Goal: Communication & Community: Ask a question

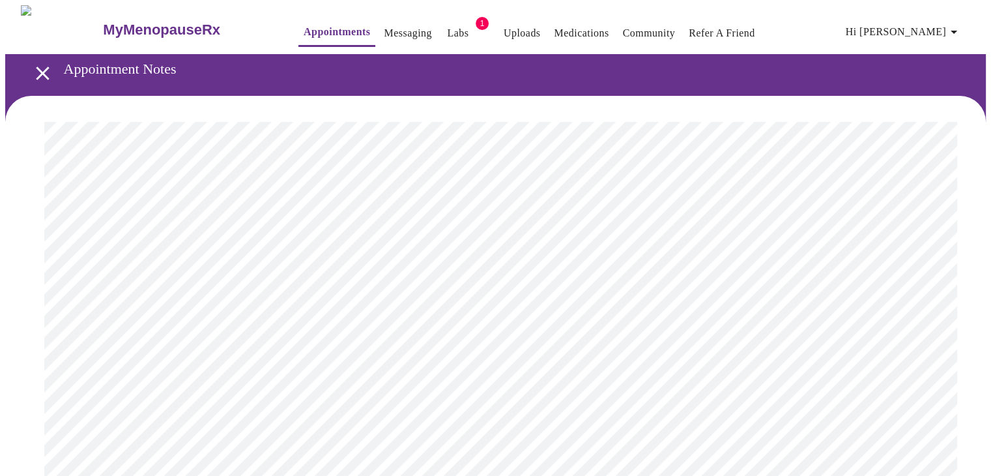
click at [384, 32] on link "Messaging" at bounding box center [408, 33] width 48 height 18
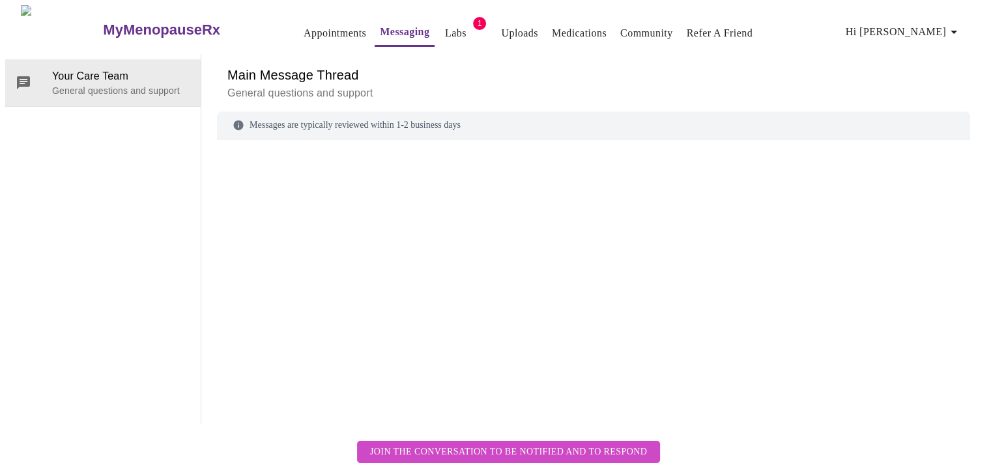
scroll to position [49, 0]
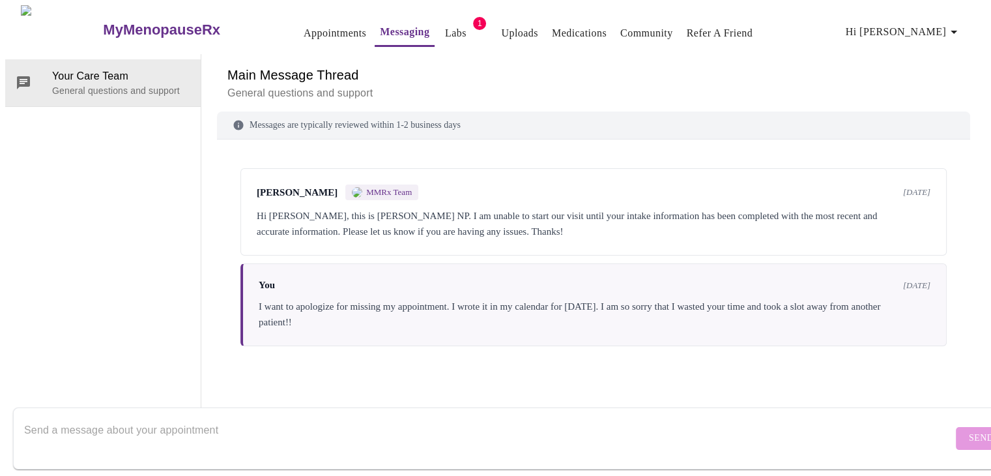
click at [306, 417] on textarea "Send a message about your appointment" at bounding box center [488, 438] width 929 height 42
type textarea "Hi, Could you please send my Est"
click at [552, 33] on link "Medications" at bounding box center [579, 33] width 55 height 18
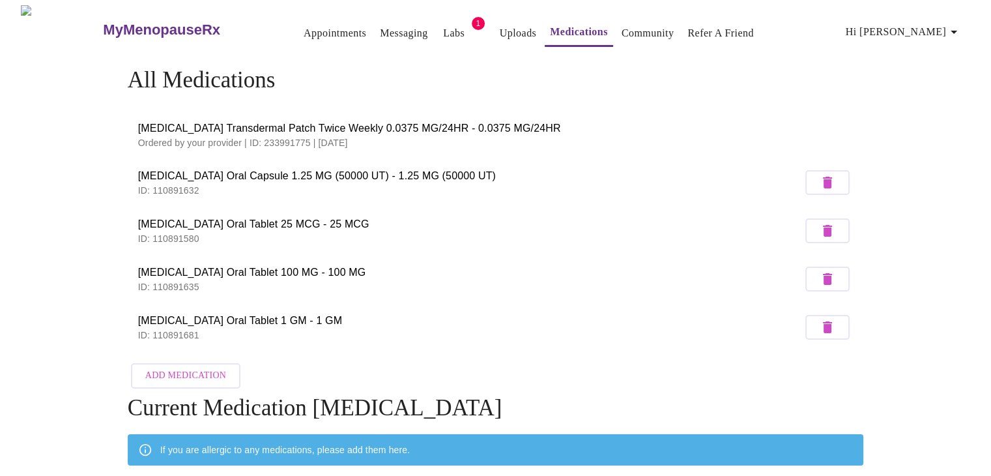
click at [380, 24] on link "Messaging" at bounding box center [404, 33] width 48 height 18
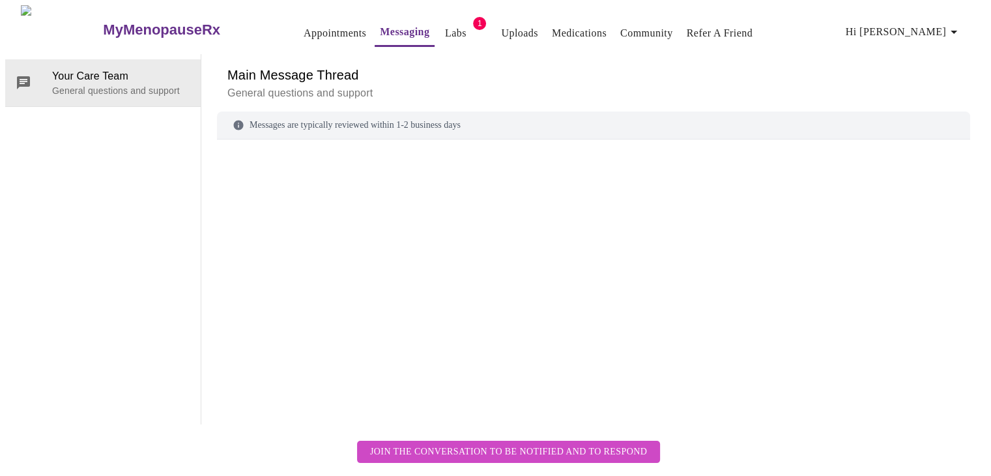
scroll to position [49, 0]
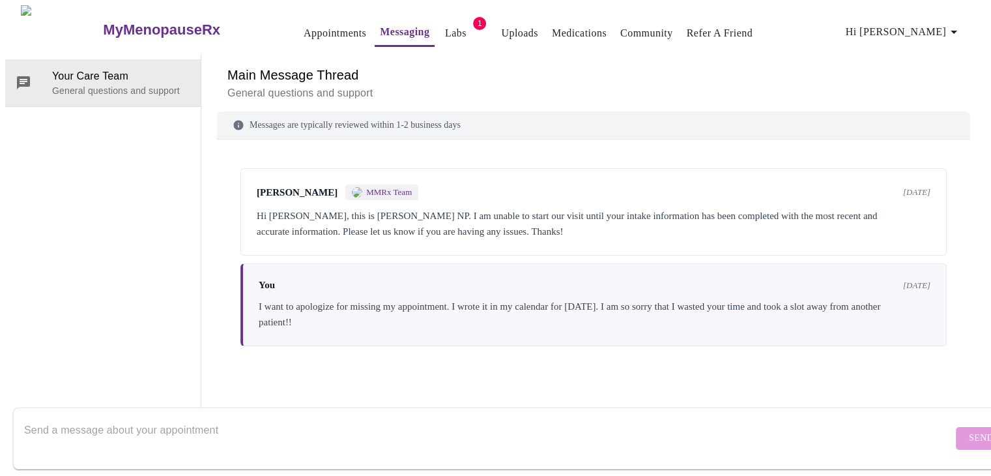
click at [56, 420] on textarea "Send a message about your appointment" at bounding box center [488, 438] width 929 height 42
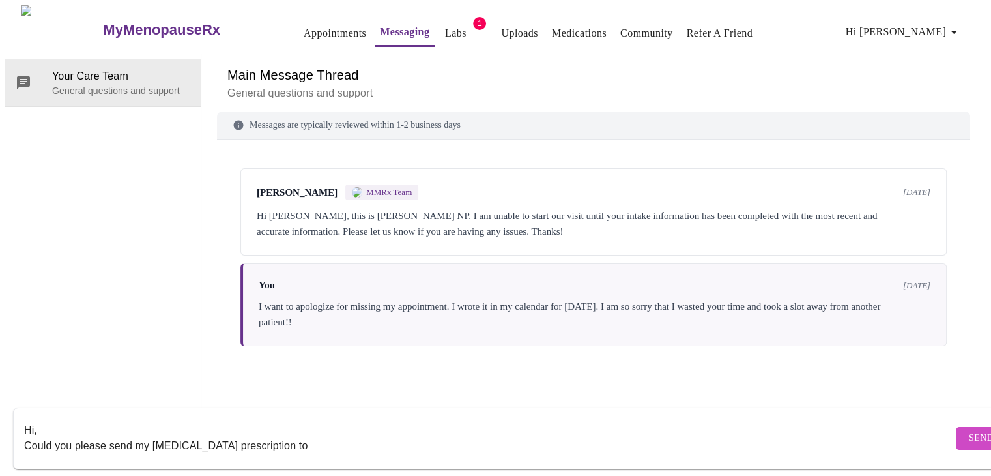
type textarea "Hi, Could you please send my estradiol prescription to"
click at [501, 30] on link "Uploads" at bounding box center [519, 33] width 37 height 18
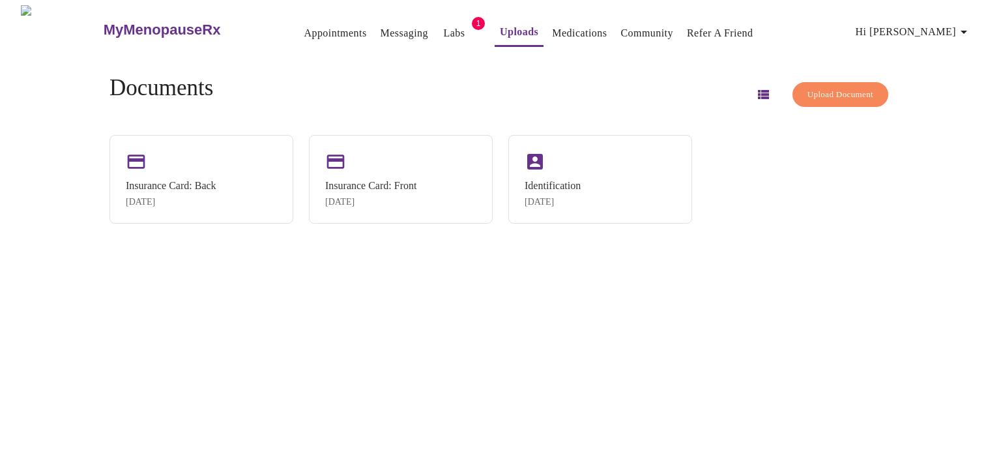
click at [910, 30] on button "Hi Shanda" at bounding box center [914, 32] width 126 height 26
click at [561, 35] on div at bounding box center [500, 238] width 1001 height 476
click at [304, 31] on link "Appointments" at bounding box center [335, 33] width 63 height 18
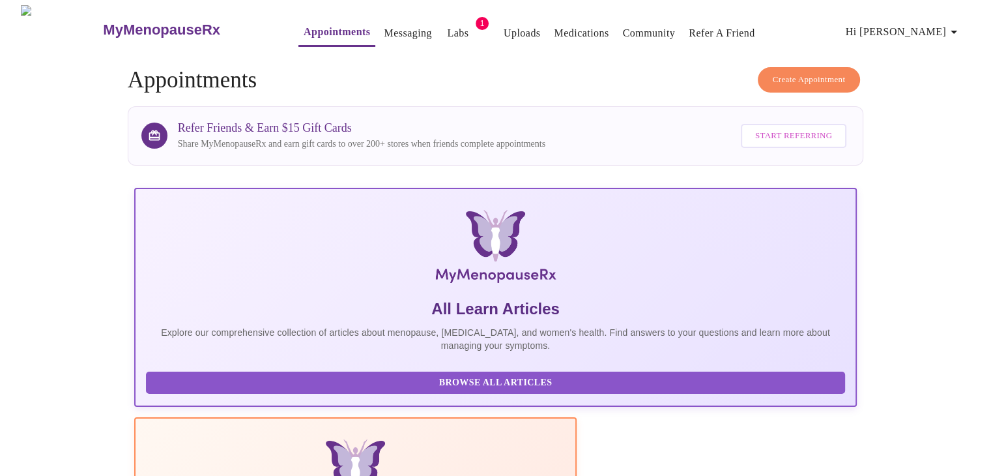
click at [384, 30] on link "Messaging" at bounding box center [408, 33] width 48 height 18
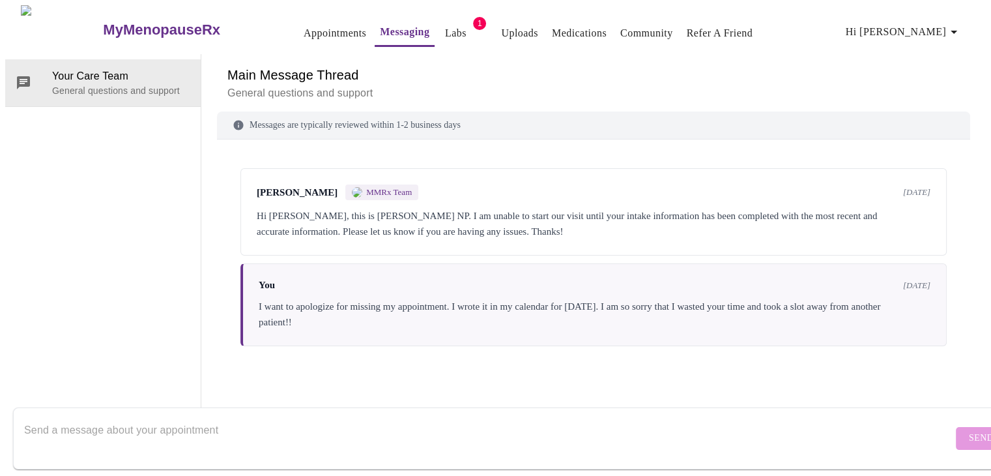
click at [501, 28] on link "Uploads" at bounding box center [519, 33] width 37 height 18
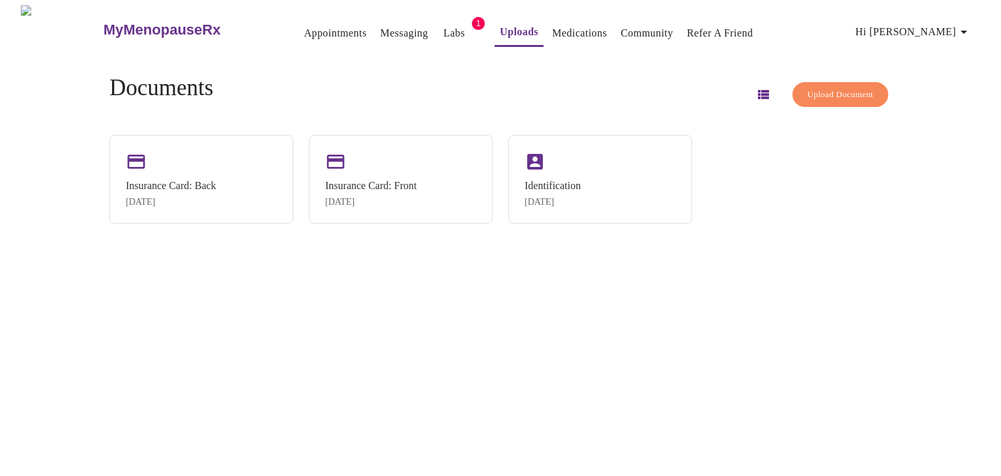
click at [558, 31] on link "Medications" at bounding box center [579, 33] width 55 height 18
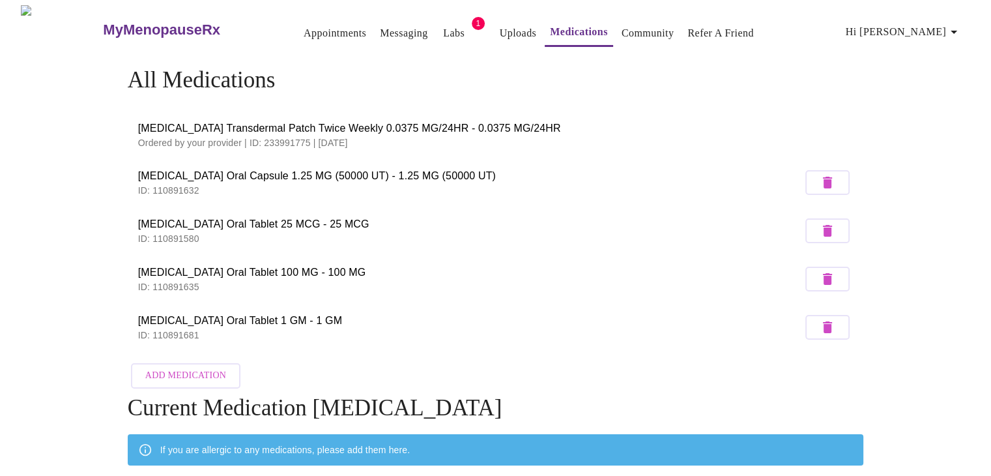
click at [313, 31] on link "Appointments" at bounding box center [335, 33] width 63 height 18
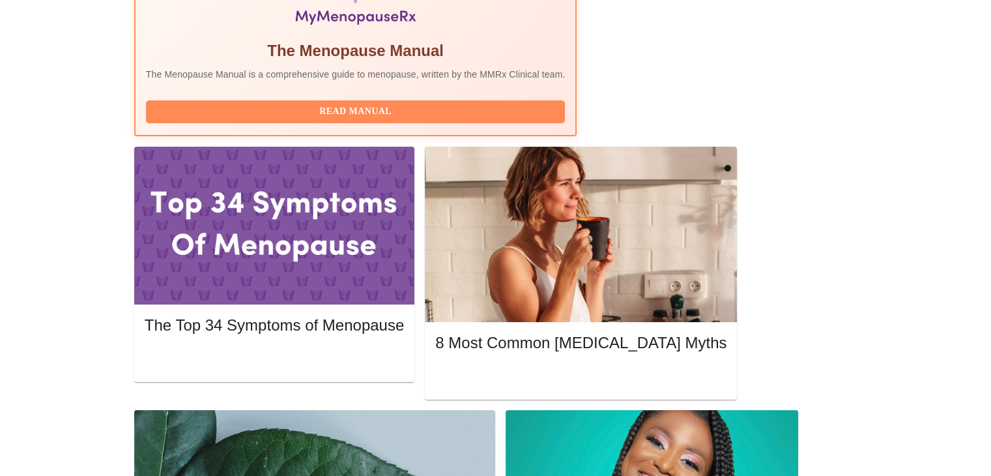
scroll to position [490, 0]
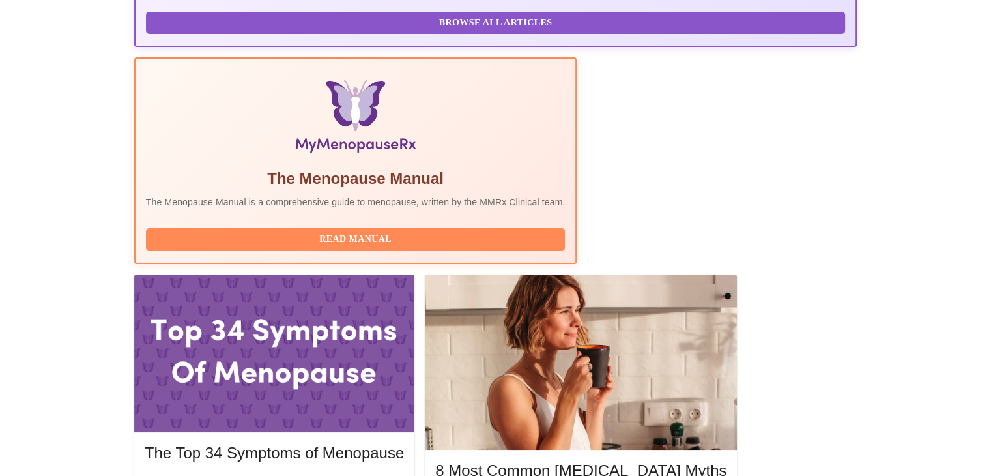
scroll to position [359, 0]
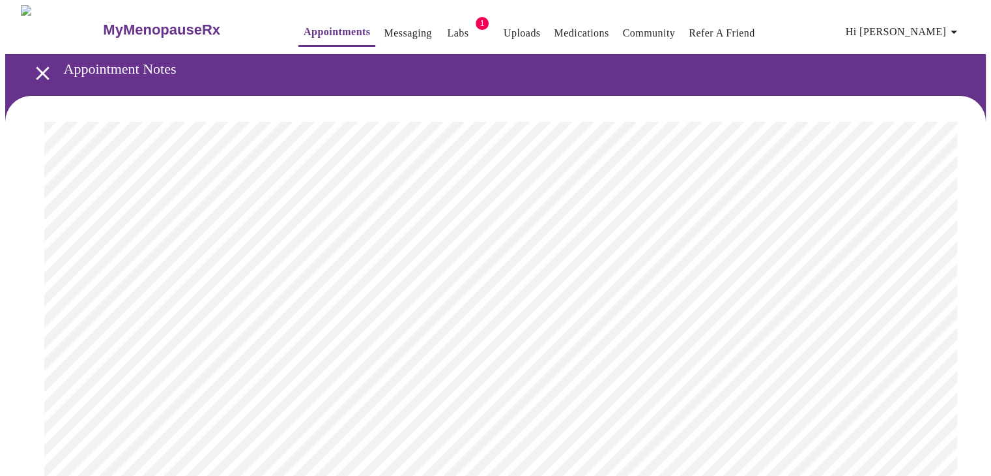
click at [384, 29] on link "Messaging" at bounding box center [408, 33] width 48 height 18
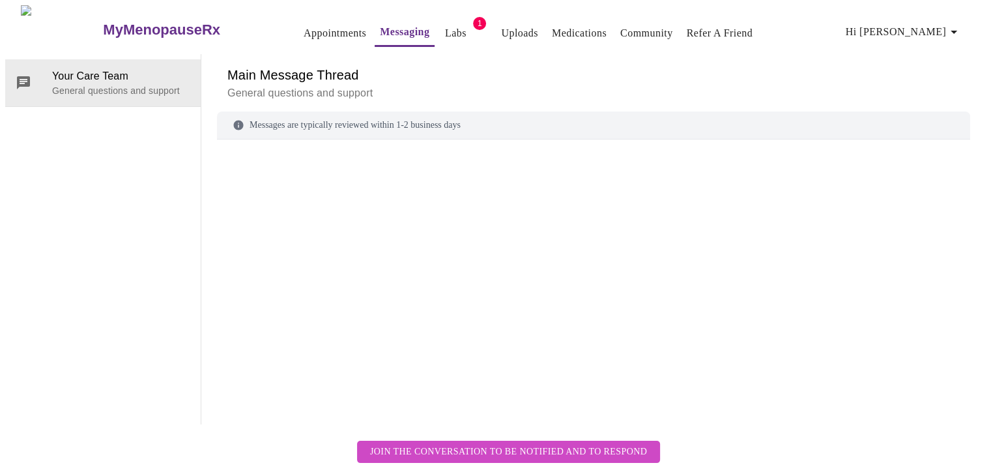
scroll to position [49, 0]
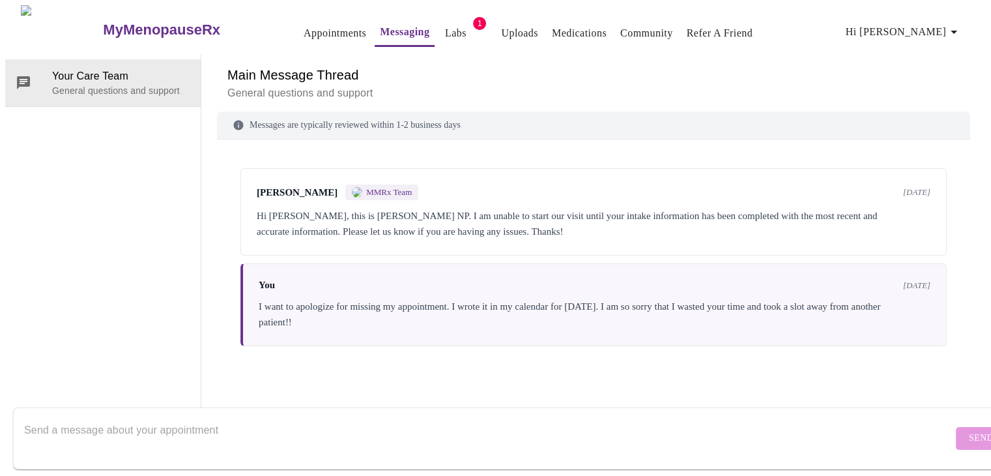
click at [237, 417] on textarea "Send a message about your appointment" at bounding box center [488, 438] width 929 height 42
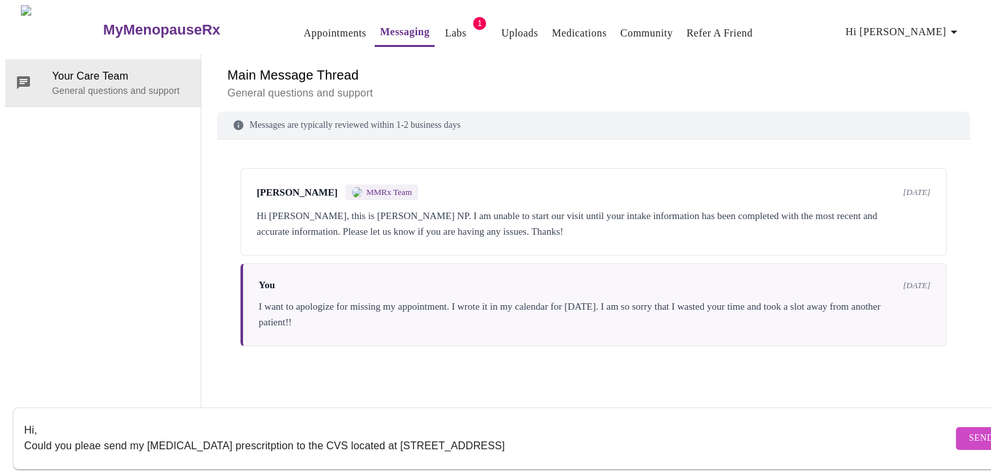
click at [448, 435] on textarea "Hi, Could you pleae send my Estradiol prescritption to the CVS located at 2806 …" at bounding box center [488, 438] width 929 height 42
click at [425, 433] on textarea "Hi, Could you pleae send my Estradiol prescritption to the CVS located at 2806 …" at bounding box center [488, 438] width 929 height 42
click at [490, 433] on textarea "Hi, Could you pleae send my Estradiol prescritption to the CVS located at 2806 …" at bounding box center [488, 438] width 929 height 42
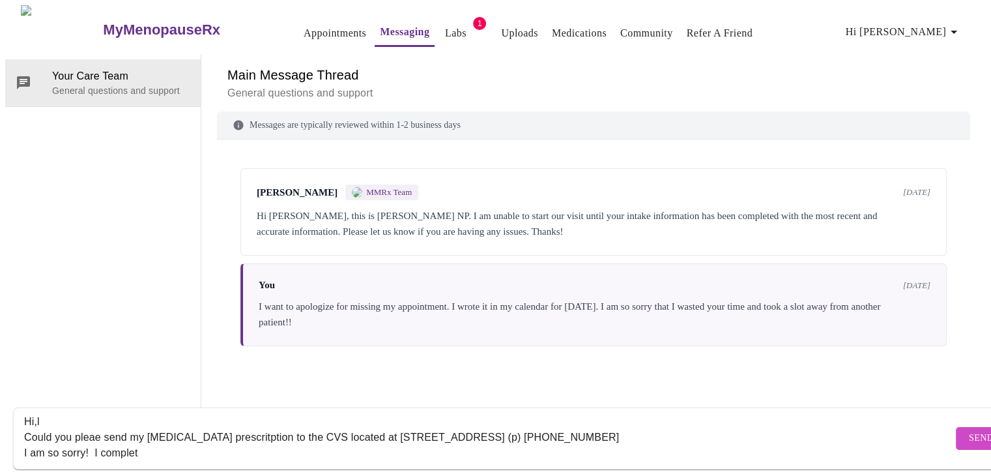
scroll to position [6, 0]
click at [146, 445] on textarea "Hi, Could you pleae send my Estradiol prescritption to the CVS located at 2806 …" at bounding box center [488, 438] width 929 height 42
click at [136, 442] on textarea "Hi, Could you pleae send my Estradiol prescritption to the CVS located at 2806 …" at bounding box center [488, 438] width 929 height 42
click at [188, 446] on div "Hi, Could you pleae send my Estradiol prescritption to the CVS located at 2806 …" at bounding box center [488, 438] width 929 height 50
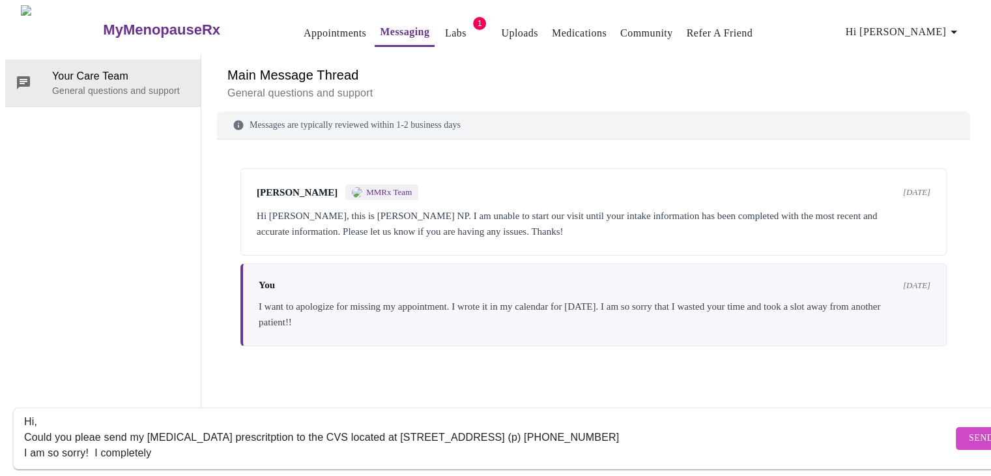
click at [178, 441] on textarea "Hi, Could you pleae send my Estradiol prescritption to the CVS located at 2806 …" at bounding box center [488, 438] width 929 height 42
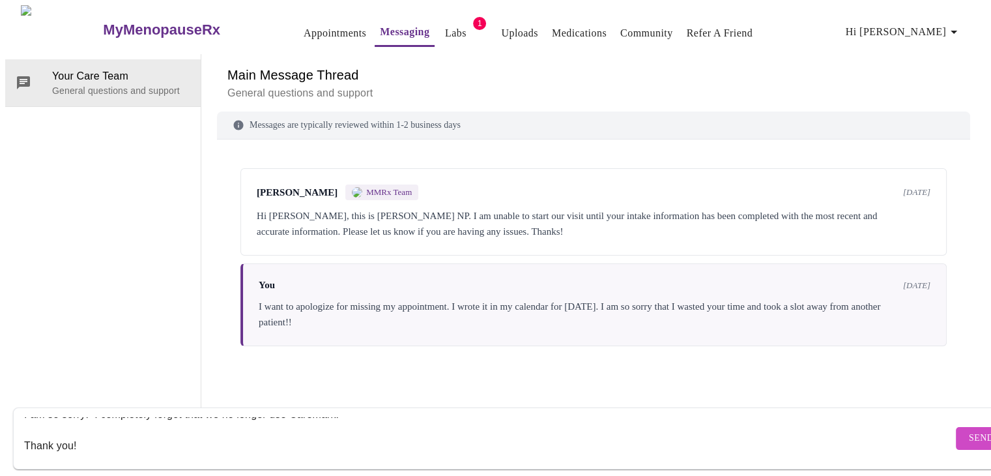
scroll to position [49, 0]
type textarea "Hi, Could you pleae send my Estradiol prescritption to the CVS located at 2806 …"
click at [969, 430] on span "Send" at bounding box center [981, 438] width 25 height 16
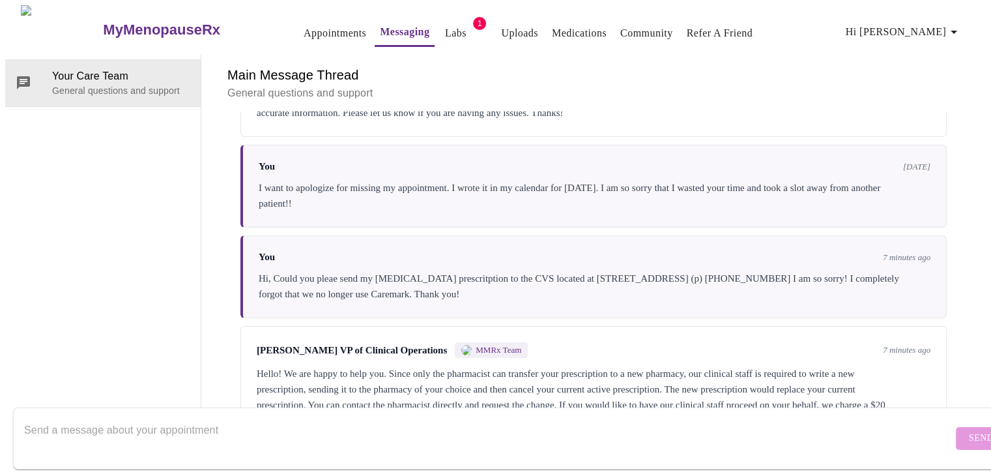
scroll to position [151, 0]
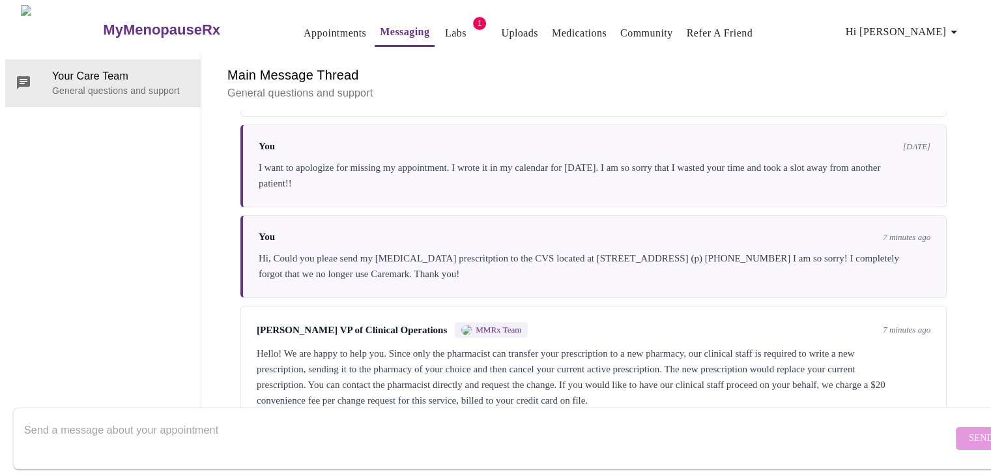
click at [315, 421] on textarea "Send a message about your appointment" at bounding box center [488, 438] width 929 height 42
type textarea "I will contact the pharmacy and let you know if I need further assistance! Than…"
click at [969, 430] on span "Send" at bounding box center [981, 438] width 25 height 16
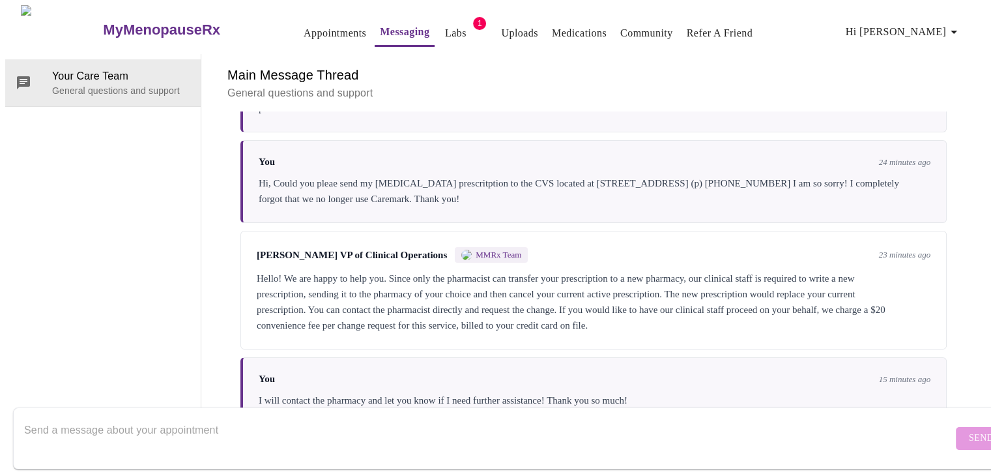
scroll to position [0, 0]
click at [304, 28] on link "Appointments" at bounding box center [335, 33] width 63 height 18
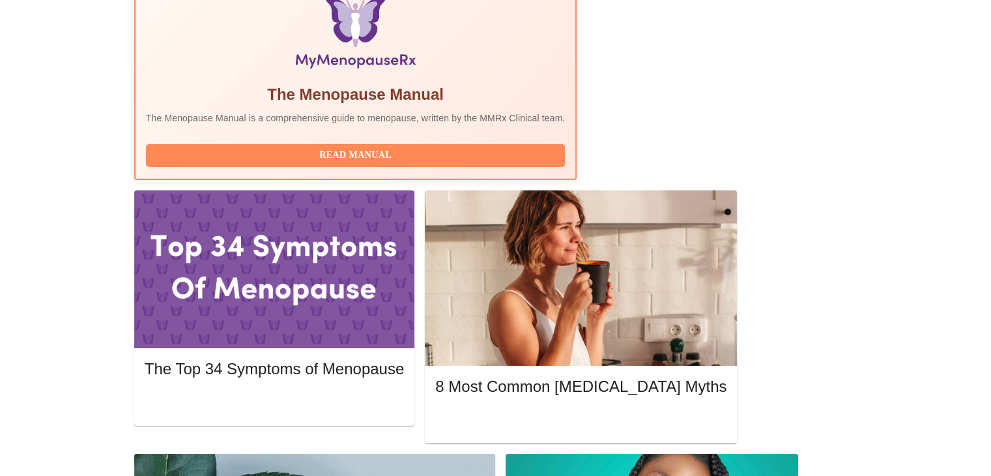
scroll to position [490, 0]
